Goal: Contribute content

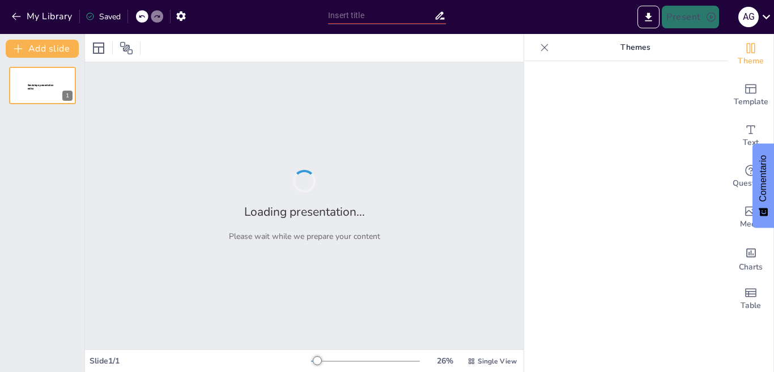
type input "New Sendsteps"
type input "Componentes de la Comunicación Efectiva en la Relación Médico-Paciente"
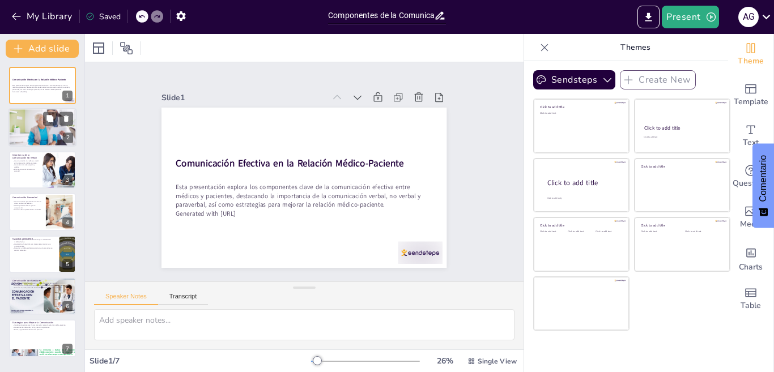
click at [42, 124] on div at bounding box center [43, 127] width 68 height 51
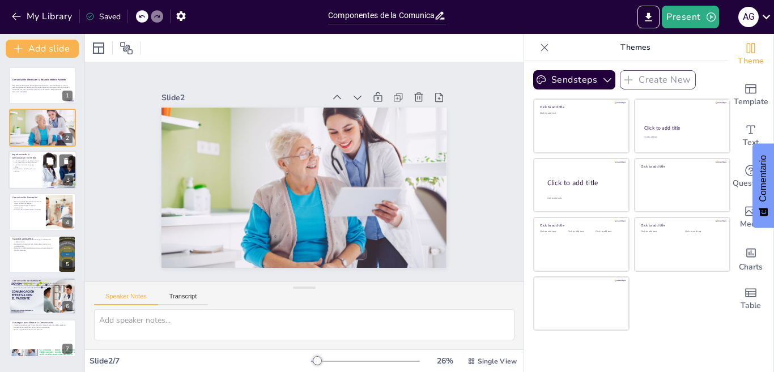
click at [31, 163] on p "La comunicación no verbal es crucial en la interacción médico-paciente." at bounding box center [25, 162] width 27 height 4
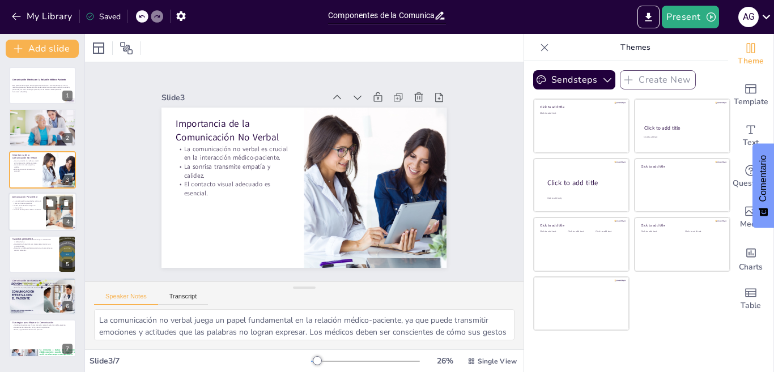
click at [34, 203] on p "La comunicación paraverbal se centra en cómo se dicen las palabras." at bounding box center [27, 203] width 31 height 4
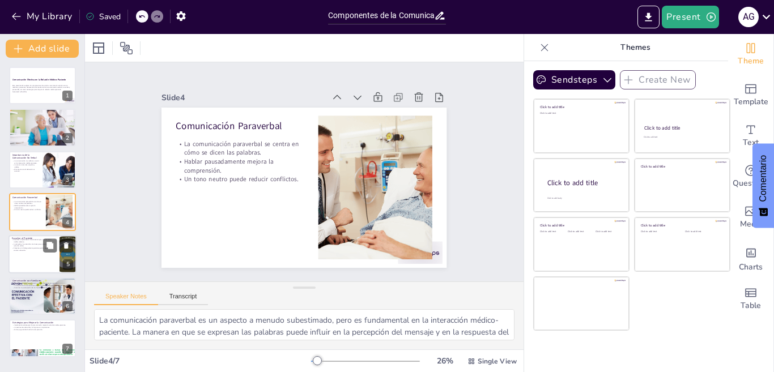
click at [36, 250] on p "Fomentar un diálogo abierto permite que los pacientes se sientan valorados." at bounding box center [34, 249] width 44 height 4
type textarea "La escucha activa es un componente esencial de la atención médica. Cuando los m…"
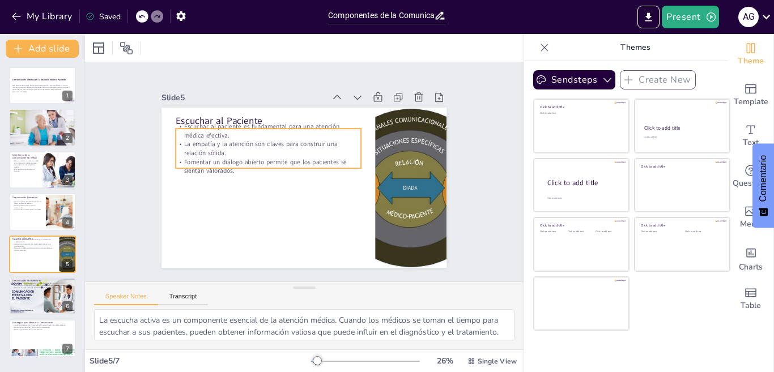
click at [172, 126] on p "Escuchar al paciente es fundamental para una atención médica efectiva." at bounding box center [252, 154] width 169 height 108
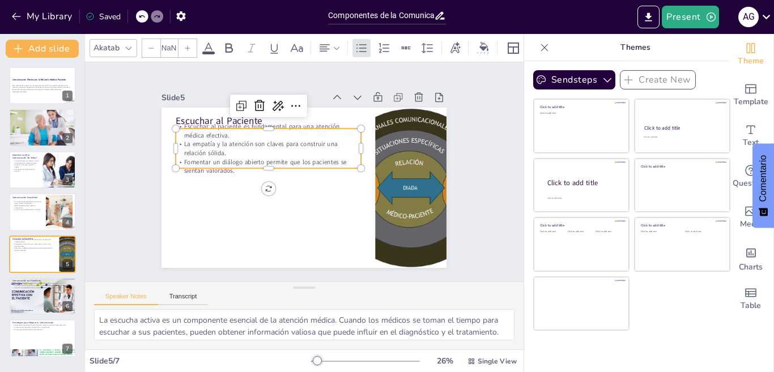
type input "32"
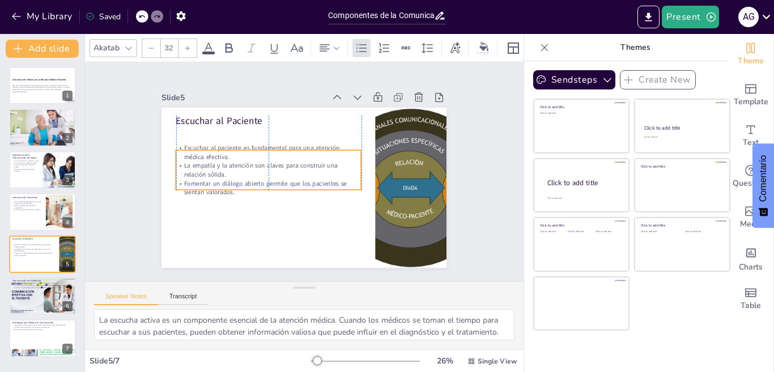
drag, startPoint x: 173, startPoint y: 129, endPoint x: 173, endPoint y: 151, distance: 21.5
click at [309, 151] on p "Escuchar al paciente es fundamental para una atención médica efectiva." at bounding box center [327, 138] width 37 height 186
click at [56, 298] on div at bounding box center [42, 296] width 70 height 39
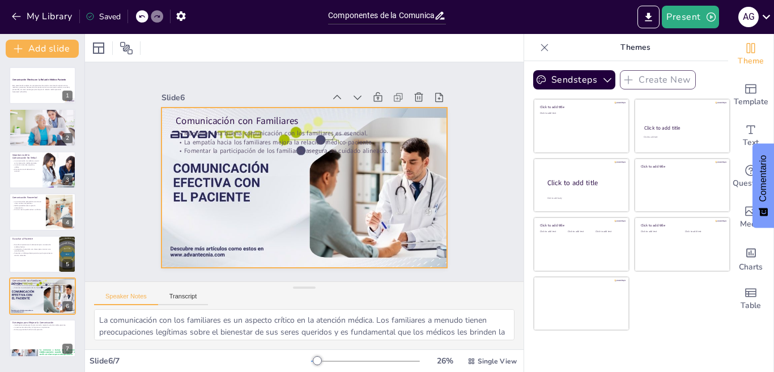
click at [214, 171] on div at bounding box center [318, 179] width 286 height 335
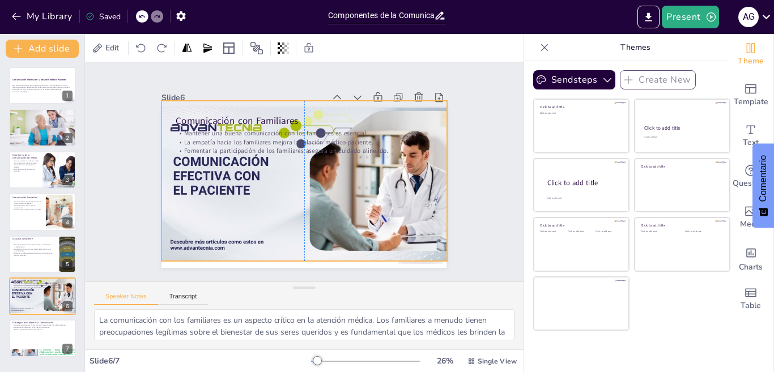
drag, startPoint x: 214, startPoint y: 171, endPoint x: 213, endPoint y: 164, distance: 6.8
click at [213, 164] on div at bounding box center [310, 165] width 326 height 316
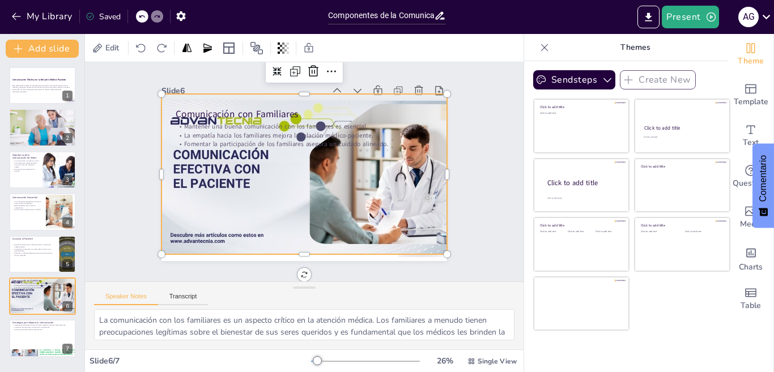
scroll to position [12, 0]
click at [43, 326] on p "La vestimenta adecuada y la higiene son importantes." at bounding box center [42, 327] width 61 height 2
type textarea "Implementar estrategias efectivas de comunicación puede transformar la relación…"
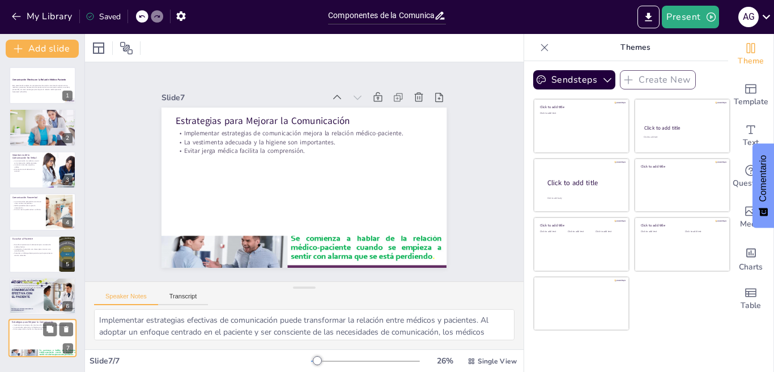
scroll to position [0, 0]
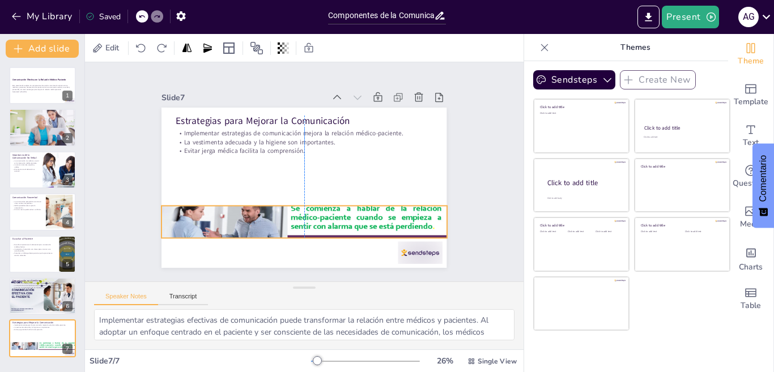
drag, startPoint x: 219, startPoint y: 257, endPoint x: 217, endPoint y: 227, distance: 30.1
click at [217, 227] on div at bounding box center [254, 177] width 408 height 324
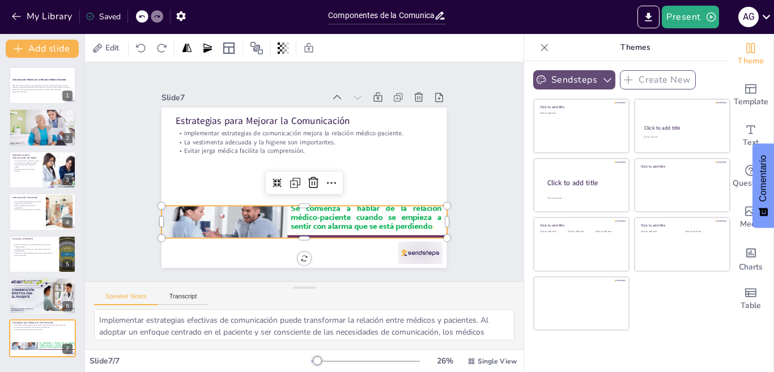
click at [602, 75] on icon "button" at bounding box center [607, 79] width 11 height 11
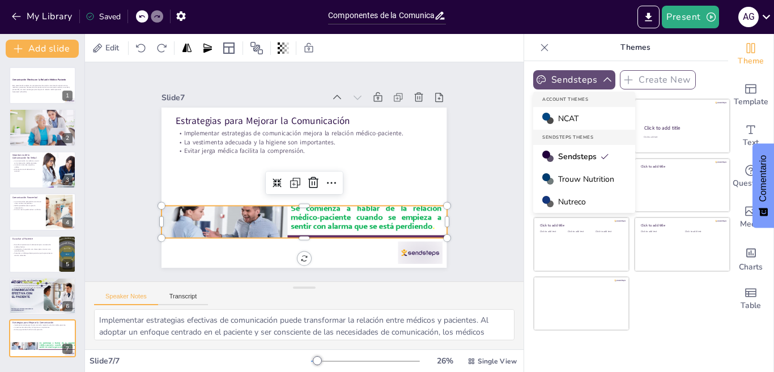
click at [571, 184] on span "Trouw Nutrition" at bounding box center [586, 179] width 56 height 11
